Goal: Information Seeking & Learning: Check status

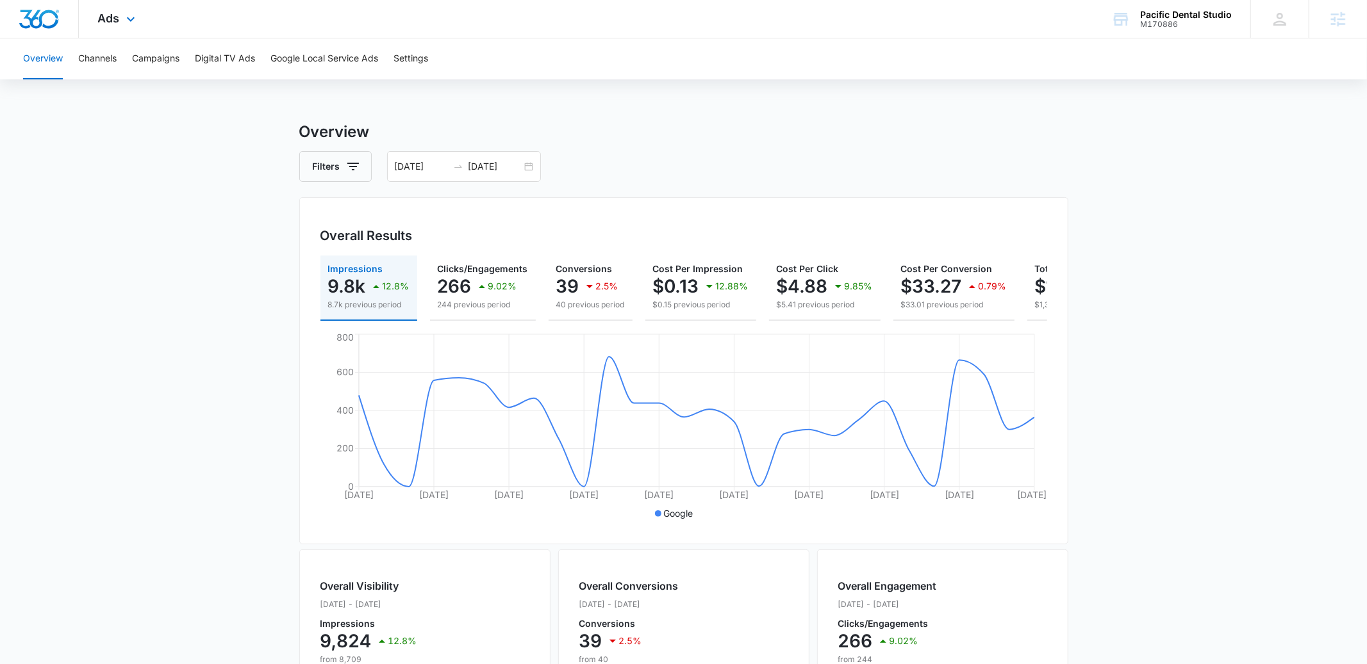
click at [103, 10] on div "Ads Apps Reputation Websites Forms CRM Email Social Payments POS Content Ads In…" at bounding box center [118, 19] width 79 height 38
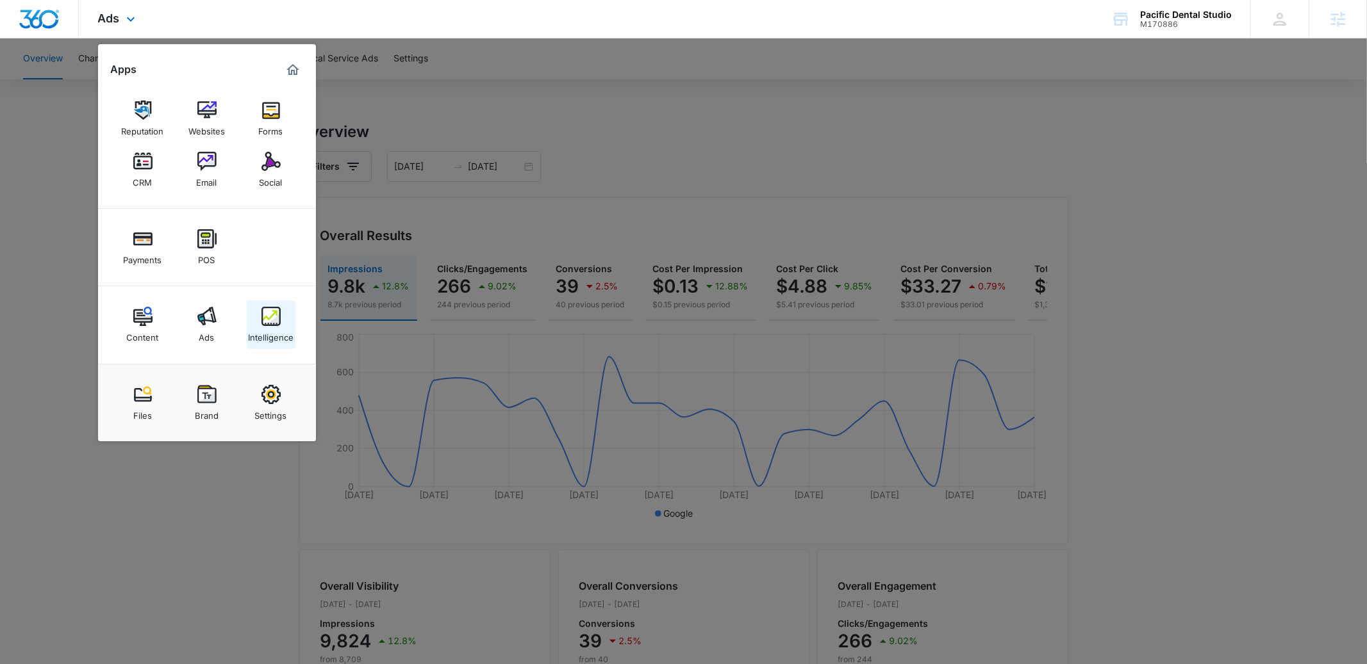
click at [271, 329] on div "Intelligence" at bounding box center [270, 334] width 45 height 17
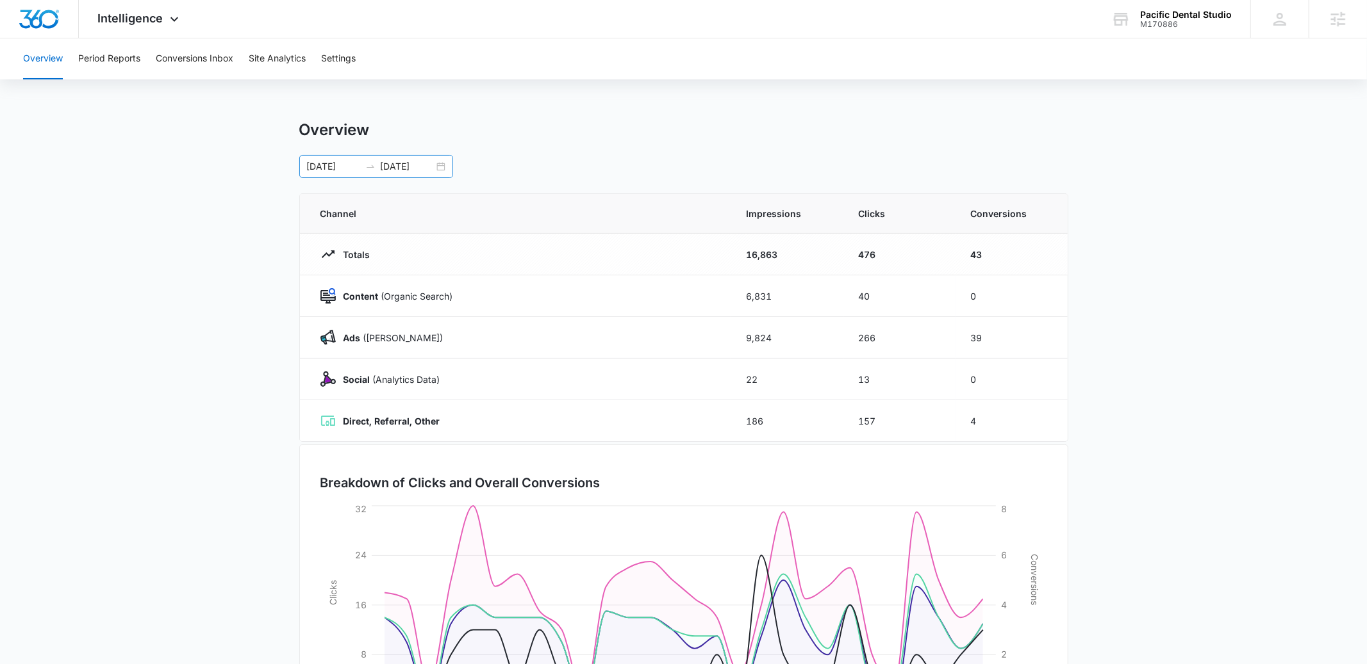
click at [443, 161] on div "[DATE] [DATE]" at bounding box center [376, 166] width 154 height 23
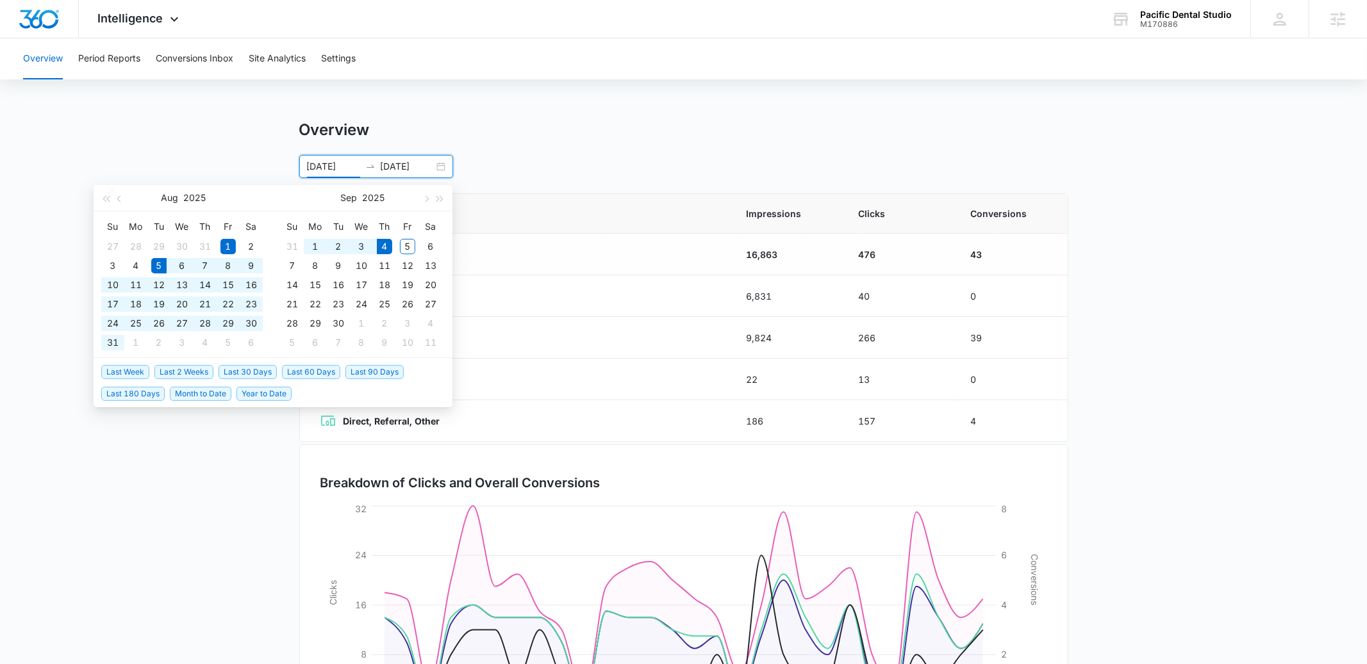
click at [227, 367] on span "Last 30 Days" at bounding box center [247, 372] width 58 height 14
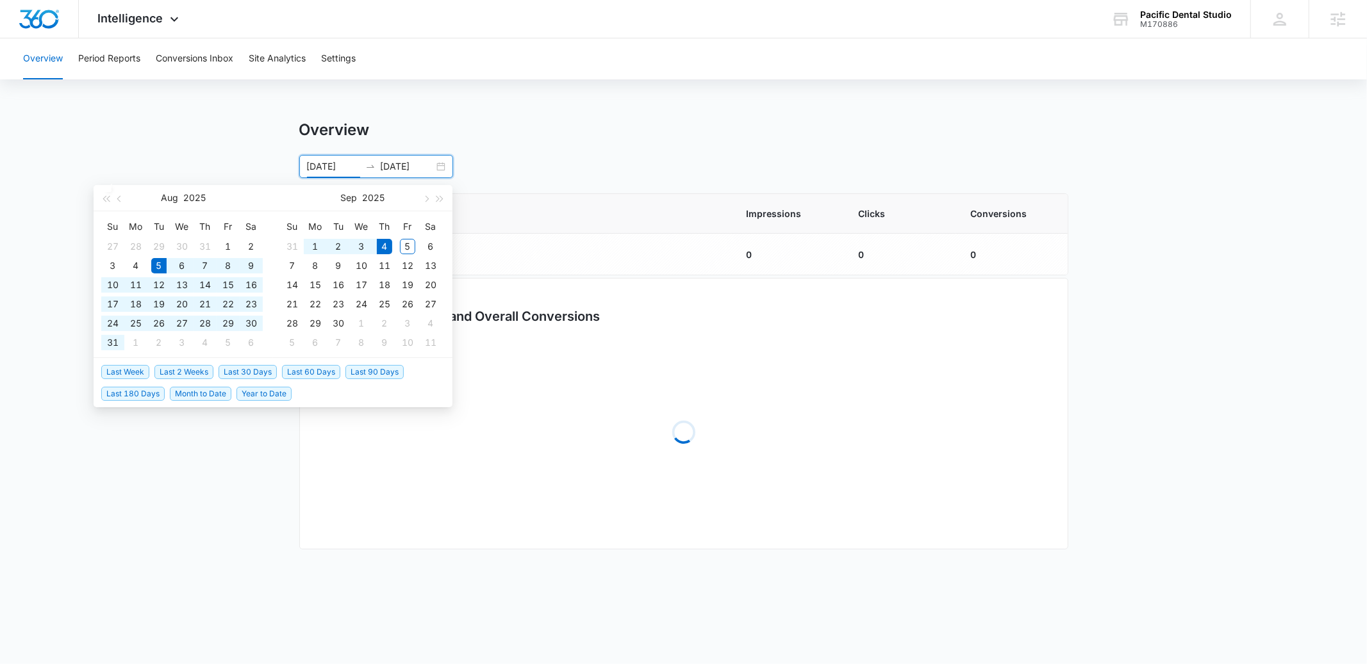
type input "[DATE]"
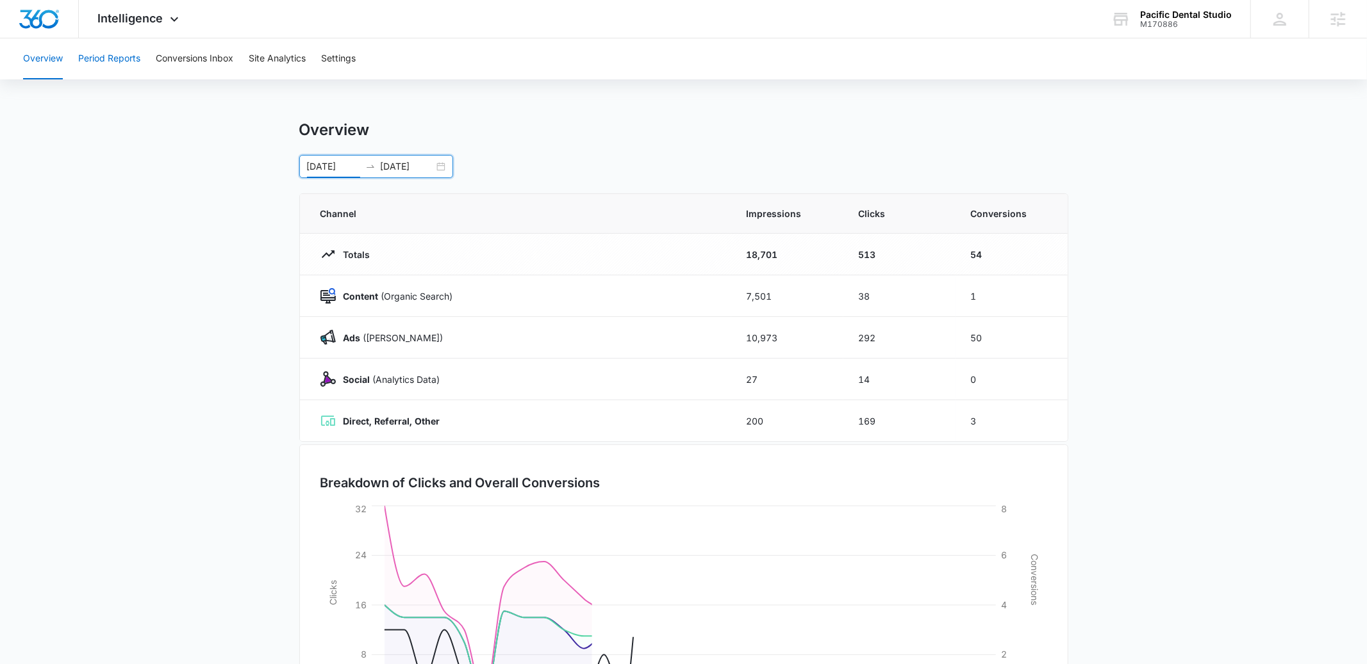
click at [119, 59] on button "Period Reports" at bounding box center [109, 58] width 62 height 41
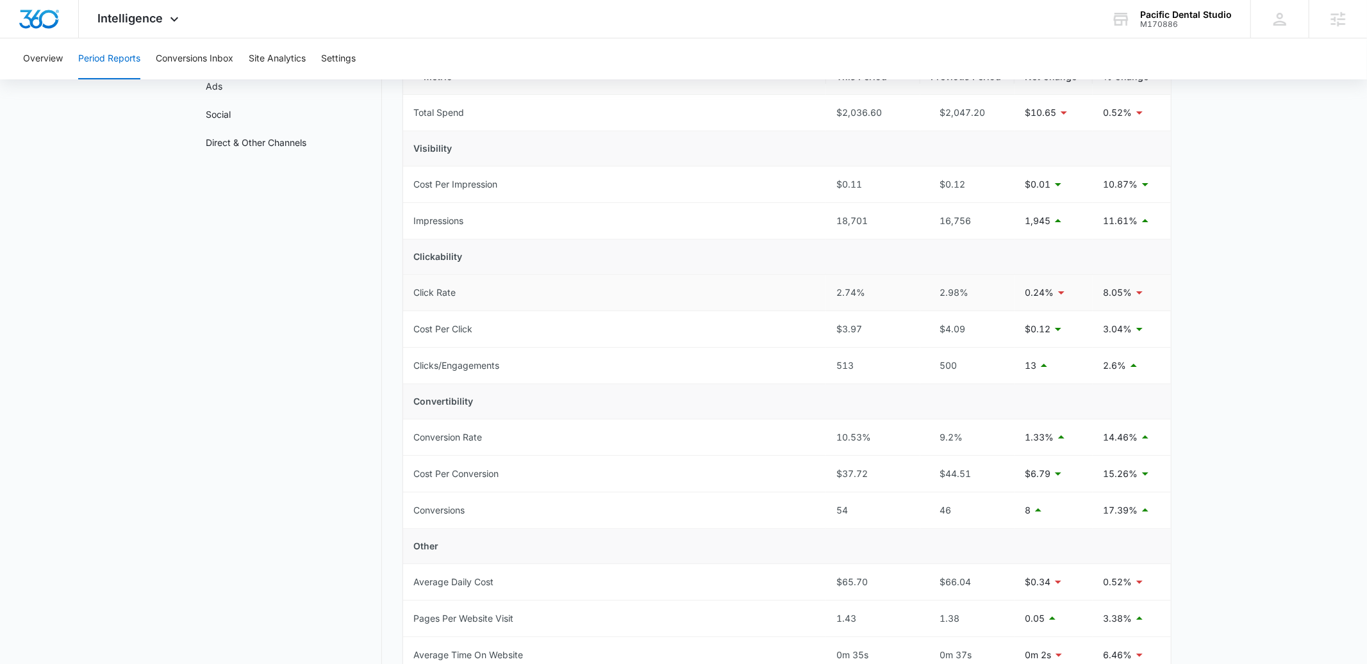
scroll to position [65, 0]
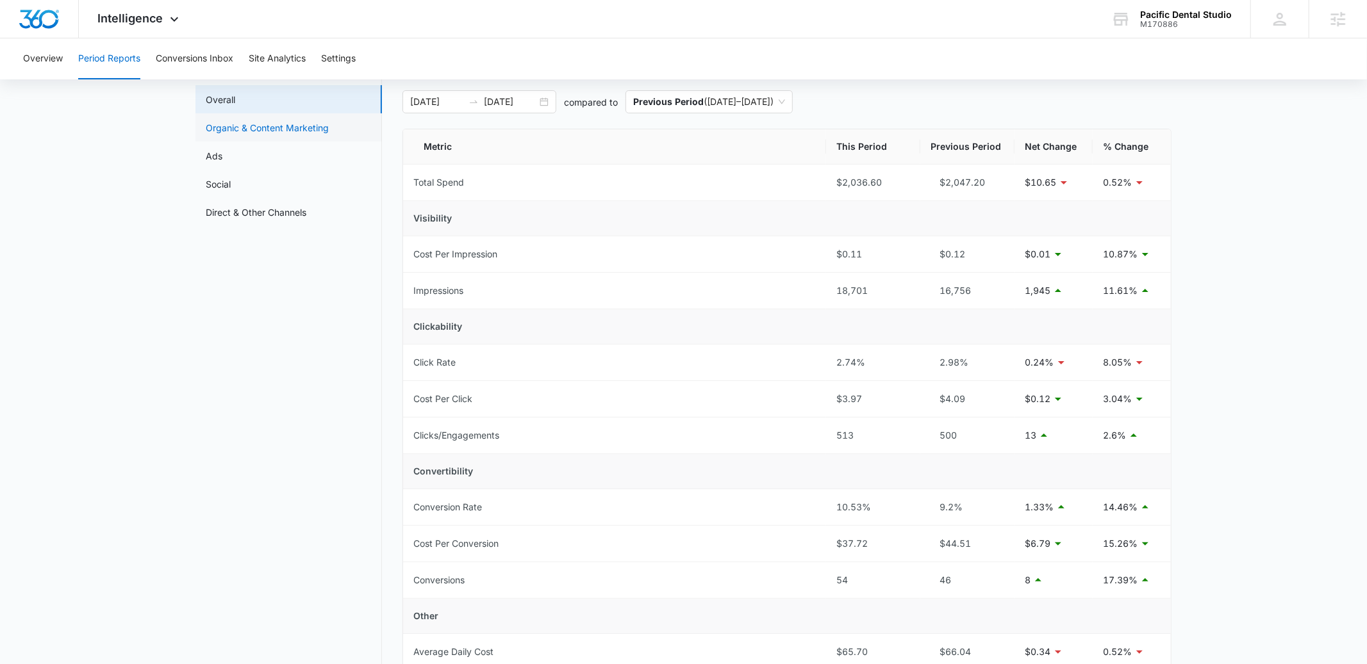
click at [316, 129] on link "Organic & Content Marketing" at bounding box center [267, 127] width 123 height 13
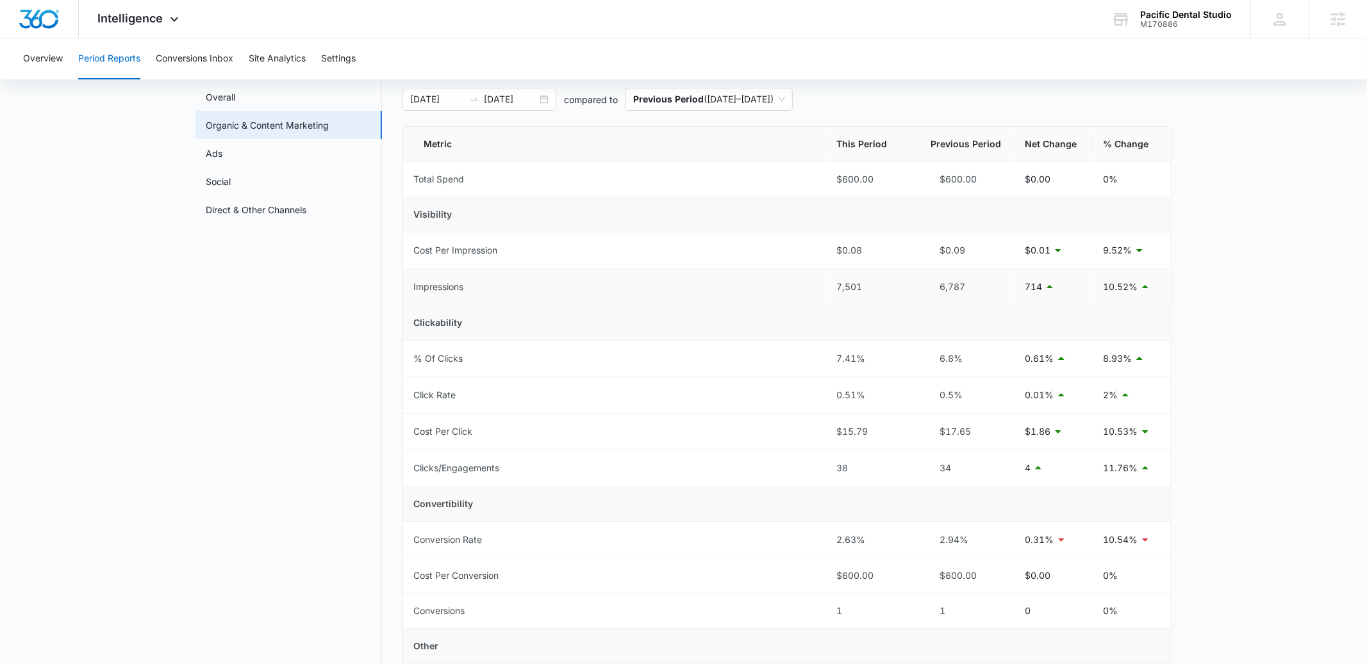
scroll to position [60, 0]
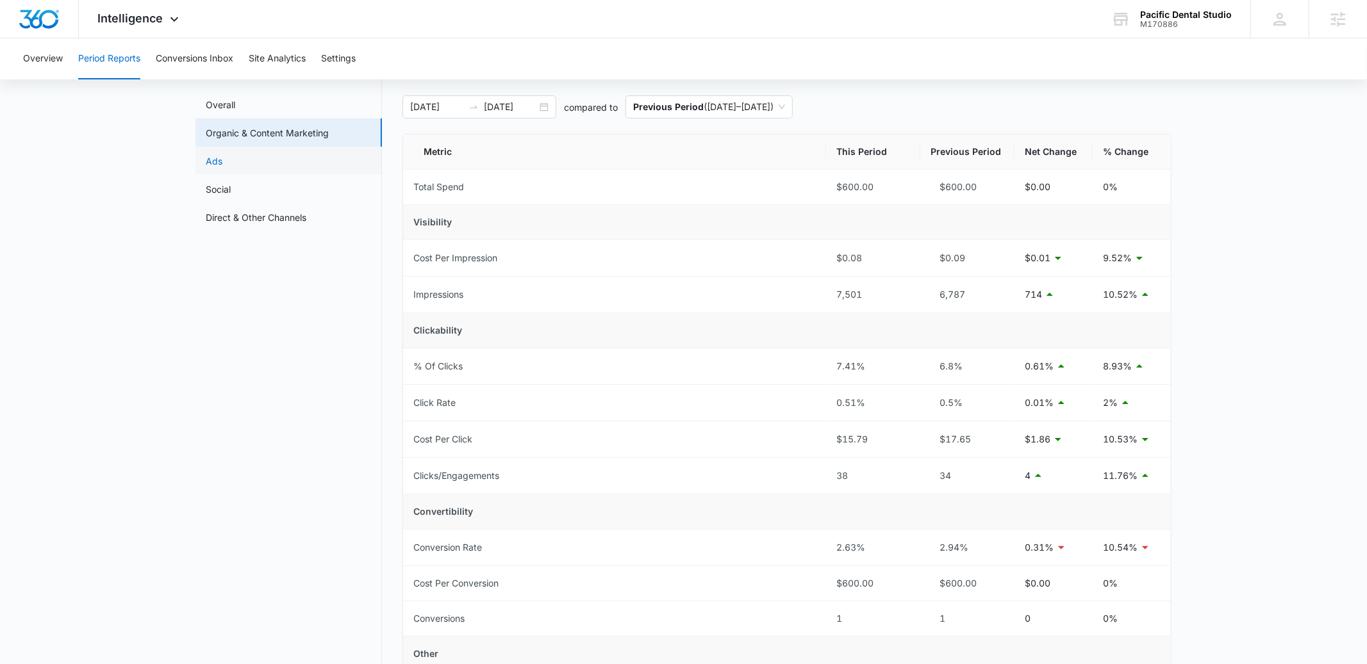
click at [206, 157] on link "Ads" at bounding box center [214, 160] width 17 height 13
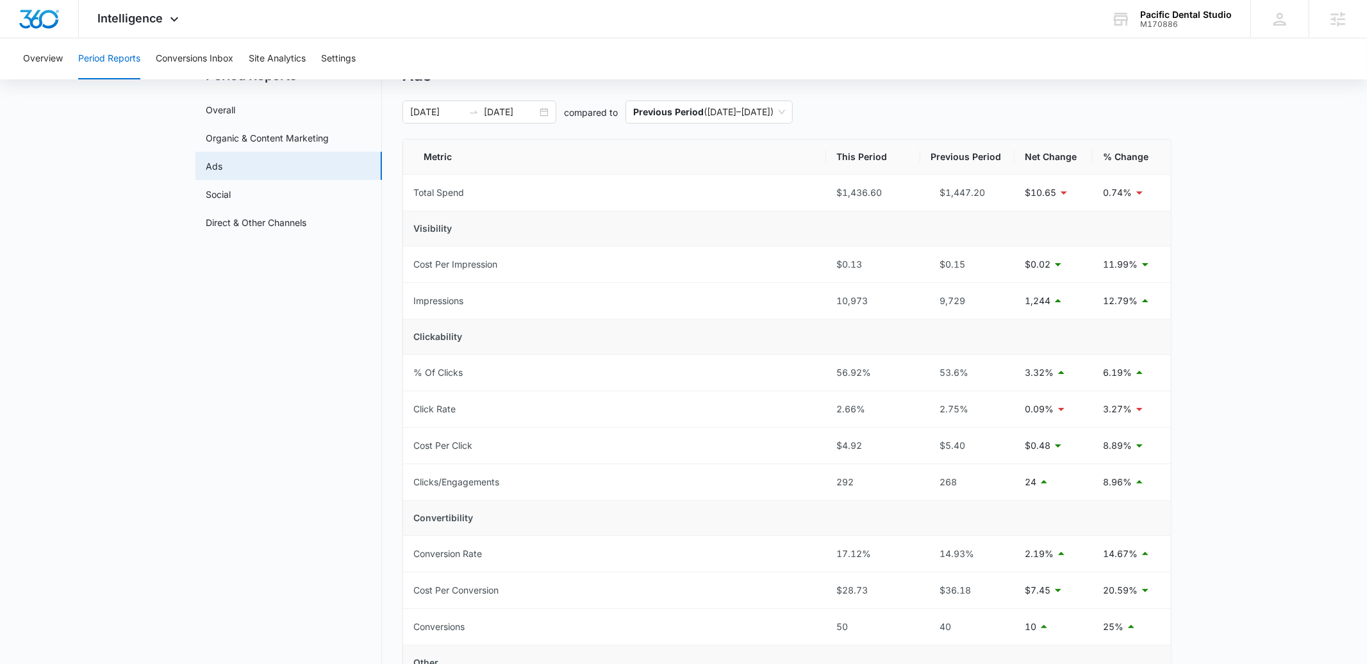
scroll to position [60, 0]
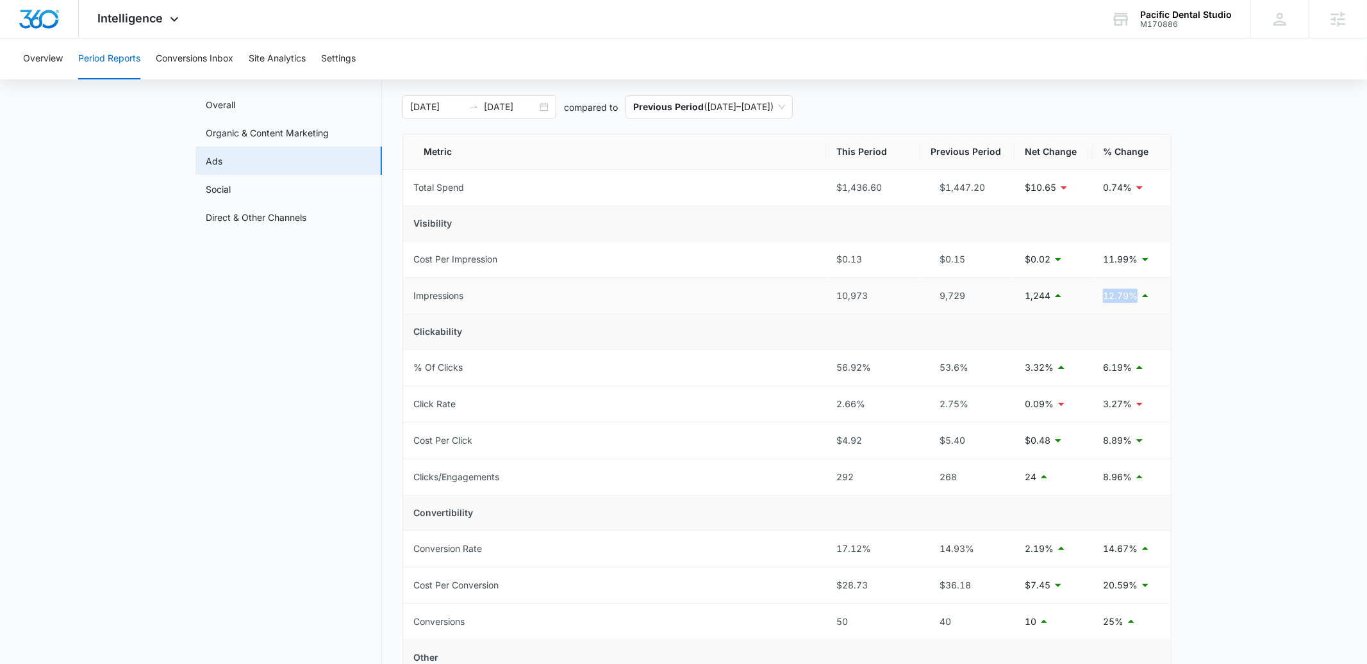
drag, startPoint x: 1105, startPoint y: 297, endPoint x: 1135, endPoint y: 297, distance: 30.8
click at [1135, 297] on p "12.79%" at bounding box center [1120, 296] width 35 height 14
drag, startPoint x: 1089, startPoint y: 484, endPoint x: 1125, endPoint y: 485, distance: 35.9
click at [1124, 482] on tr "Clicks/Engagements 292 268 24 8.96%" at bounding box center [787, 477] width 768 height 37
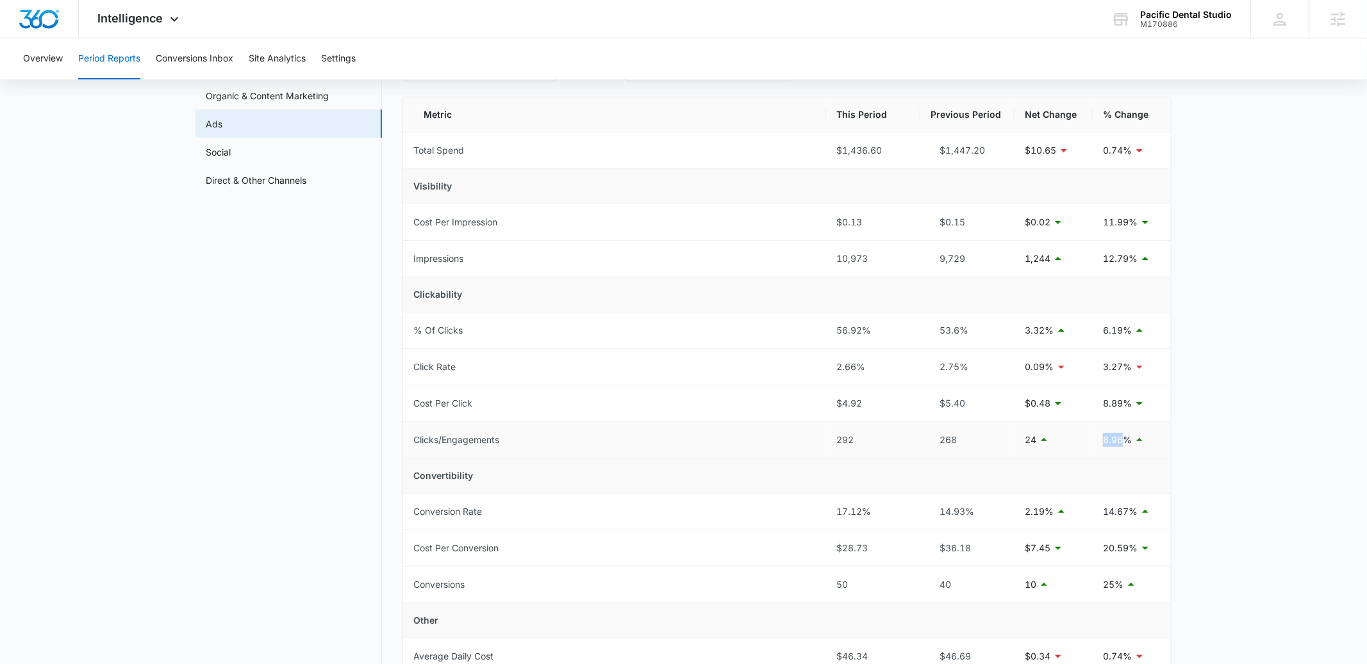
scroll to position [106, 0]
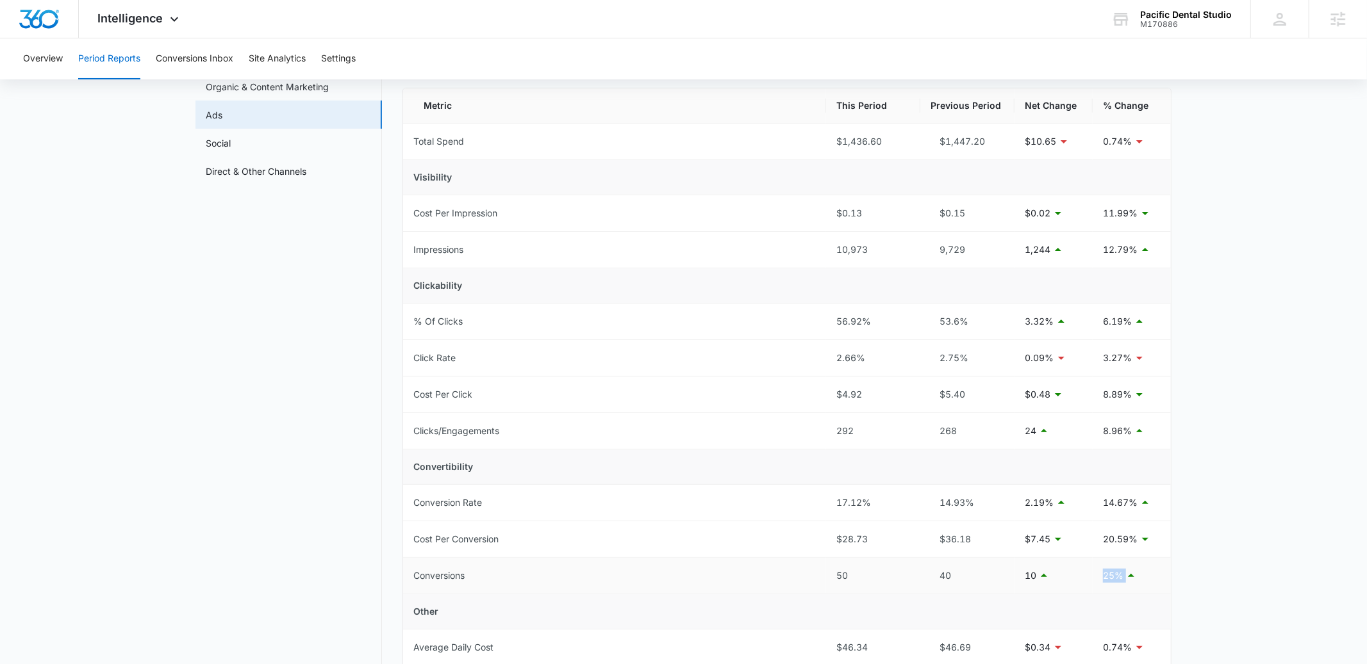
drag, startPoint x: 1092, startPoint y: 582, endPoint x: 1133, endPoint y: 582, distance: 40.4
click at [1133, 582] on td "25%" at bounding box center [1131, 576] width 78 height 37
drag, startPoint x: 1023, startPoint y: 574, endPoint x: 1036, endPoint y: 574, distance: 12.8
click at [1036, 574] on td "10" at bounding box center [1053, 576] width 78 height 37
